Goal: Task Accomplishment & Management: Use online tool/utility

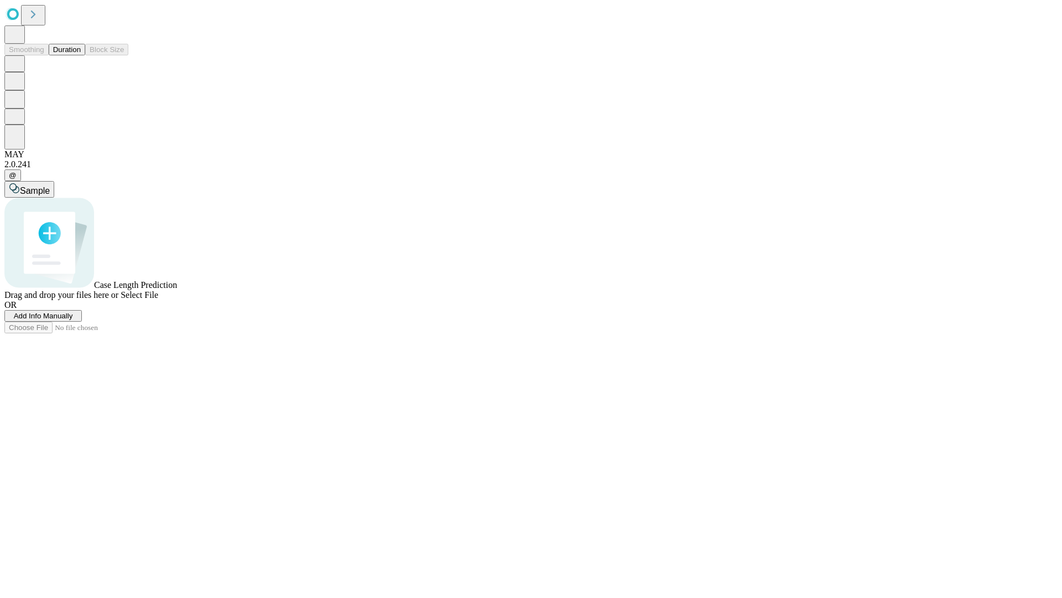
click at [81, 55] on button "Duration" at bounding box center [67, 50] width 37 height 12
click at [73, 320] on span "Add Info Manually" at bounding box center [43, 315] width 59 height 8
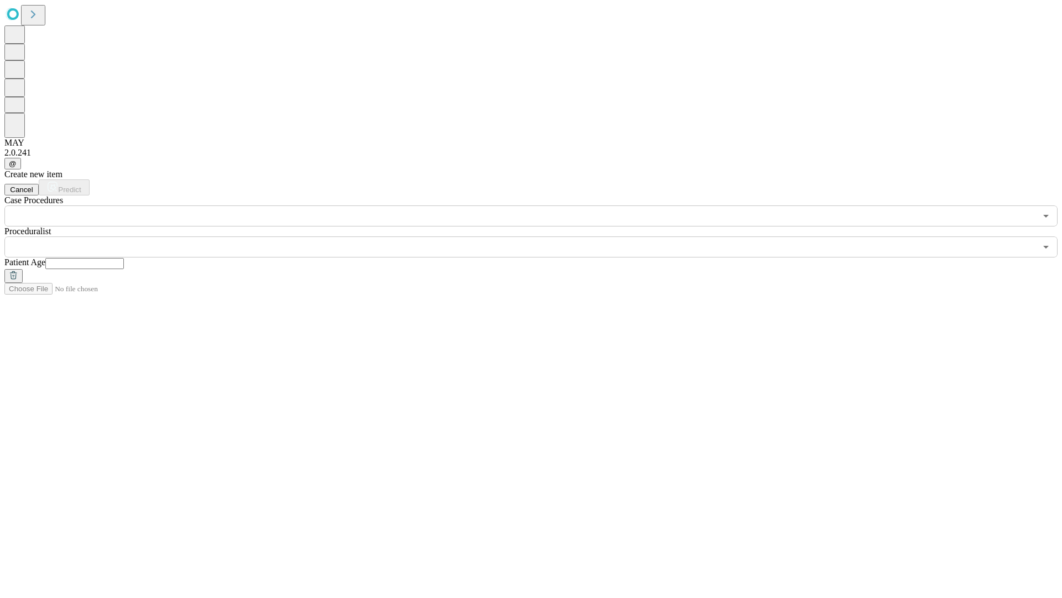
click at [124, 258] on input "text" at bounding box center [84, 263] width 79 height 11
type input "**"
click at [539, 236] on input "text" at bounding box center [520, 246] width 1032 height 21
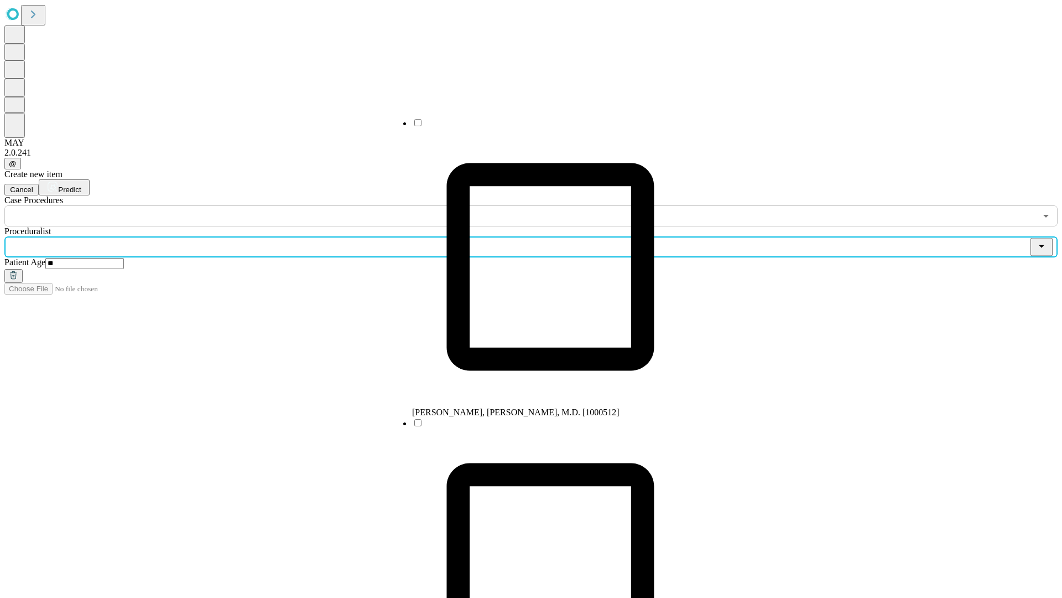
click at [539, 127] on li "[PERSON_NAME], [PERSON_NAME], M.D. [1000512]" at bounding box center [550, 267] width 277 height 300
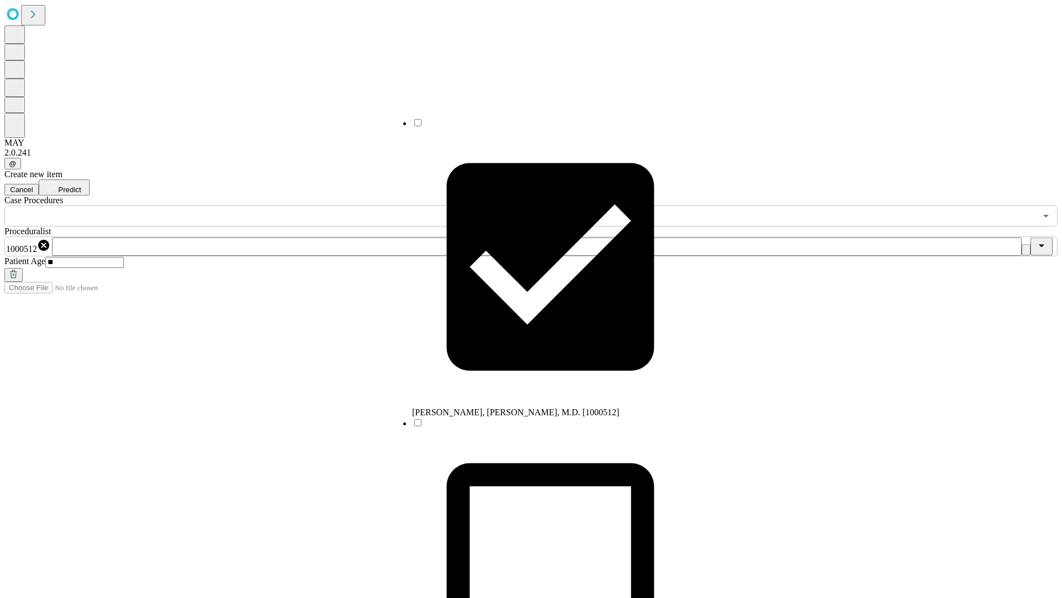
click at [232, 205] on input "text" at bounding box center [520, 215] width 1032 height 21
